Goal: Information Seeking & Learning: Find specific fact

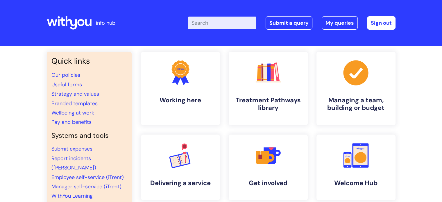
click at [212, 25] on input "Enter your search term here..." at bounding box center [222, 23] width 68 height 13
type input "volunteering leave"
click button "Search" at bounding box center [0, 0] width 0 height 0
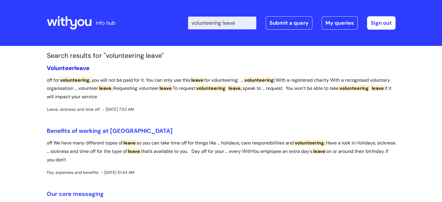
click at [76, 68] on span "leave" at bounding box center [81, 68] width 15 height 8
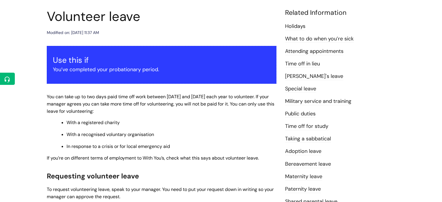
scroll to position [66, 0]
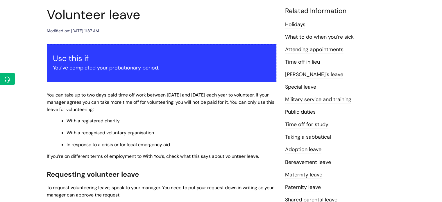
click at [141, 105] on p "You can take up to two days paid time off work between 1 April and 31 March eac…" at bounding box center [162, 101] width 230 height 21
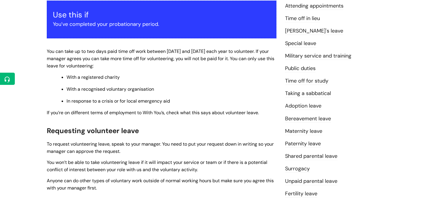
scroll to position [110, 0]
